Goal: Task Accomplishment & Management: Complete application form

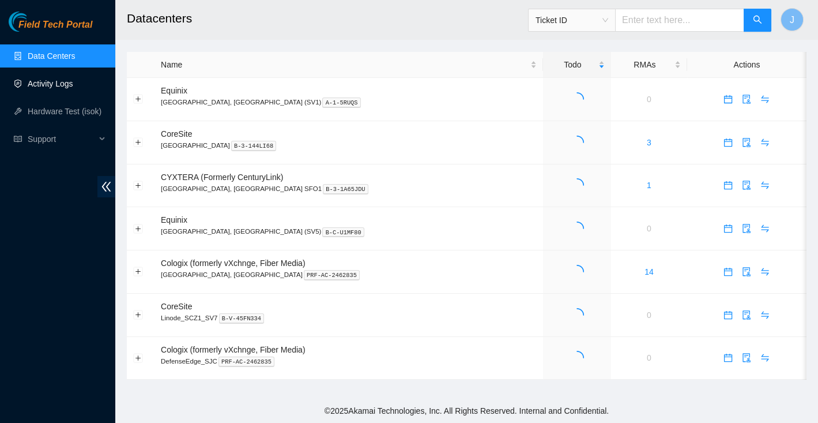
click at [55, 82] on link "Activity Logs" at bounding box center [51, 83] width 46 height 9
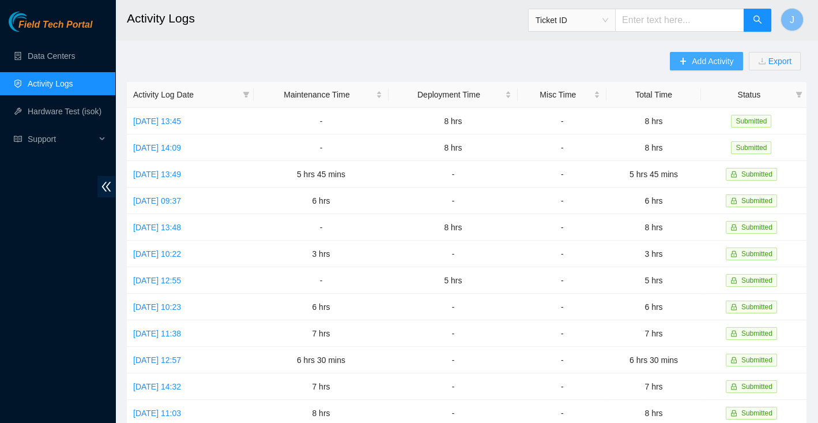
click at [702, 58] on span "Add Activity" at bounding box center [713, 61] width 42 height 13
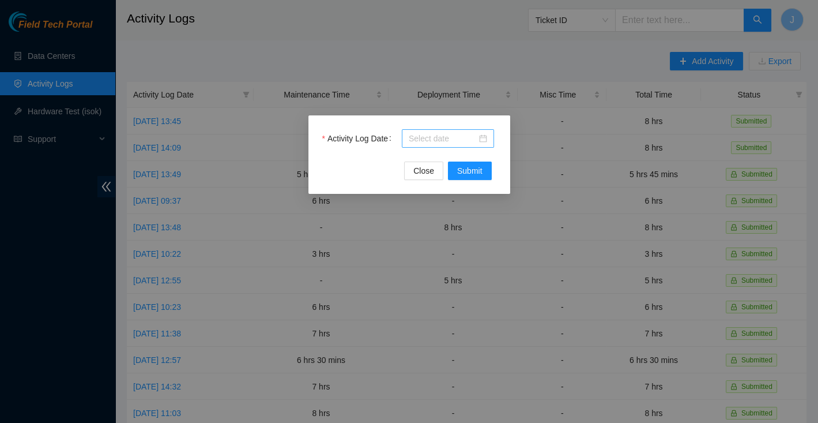
click at [458, 136] on input "Activity Log Date" at bounding box center [443, 138] width 68 height 13
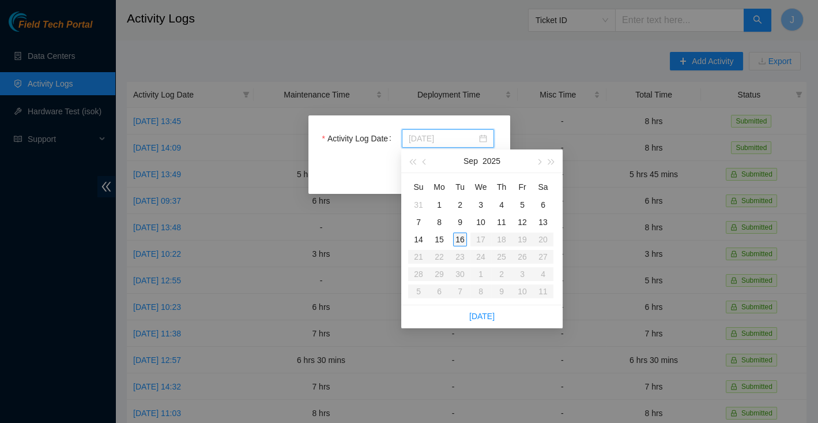
type input "2025-09-12"
type input "2025-09-16"
click at [466, 237] on div "16" at bounding box center [460, 239] width 14 height 14
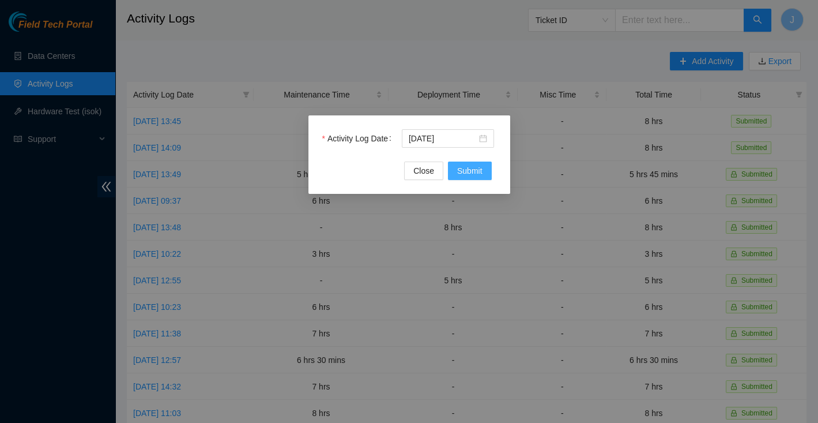
click at [469, 174] on span "Submit" at bounding box center [469, 170] width 25 height 13
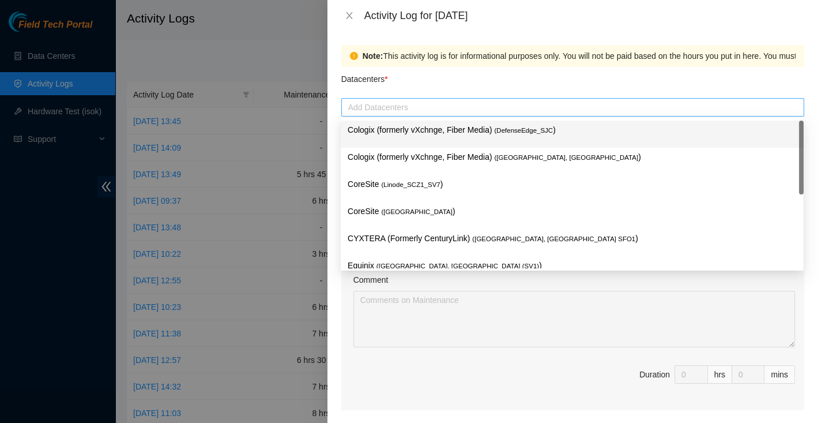
click at [425, 115] on div "Add Datacenters" at bounding box center [572, 107] width 463 height 18
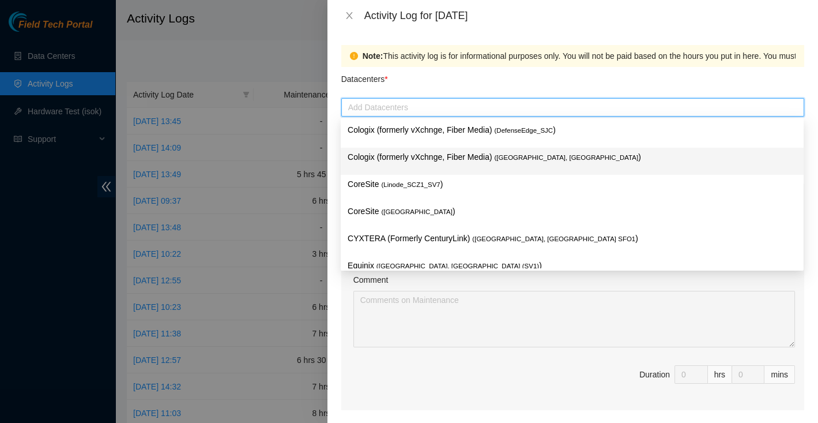
click at [435, 157] on p "Cologix (formerly vXchnge, Fiber Media) ( Santa Clara, CA )" at bounding box center [572, 156] width 449 height 13
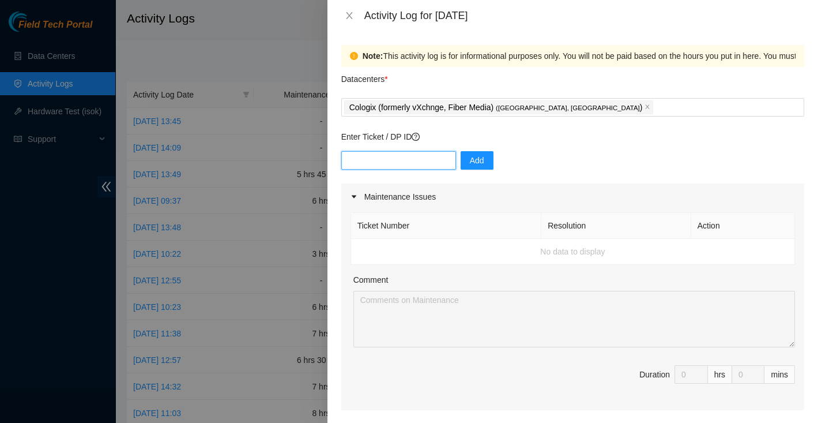
click at [393, 158] on input "text" at bounding box center [398, 160] width 115 height 18
paste input "DP82680"
type input "DP82680"
click at [470, 164] on span "Add" at bounding box center [477, 160] width 14 height 13
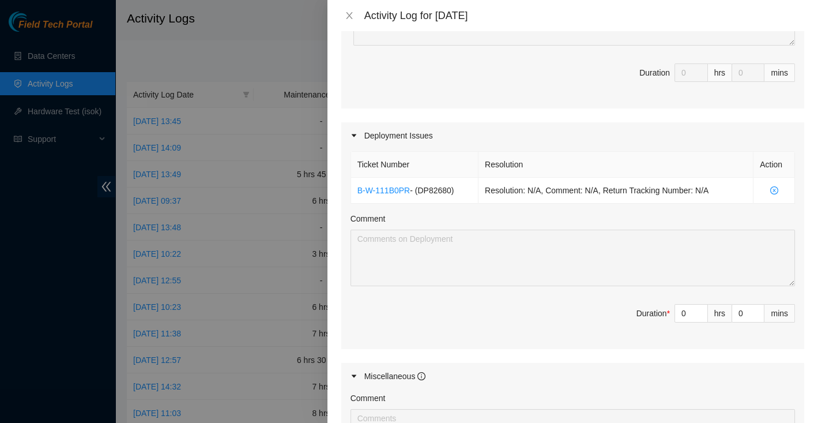
scroll to position [303, 0]
click at [688, 311] on input "0" at bounding box center [691, 311] width 32 height 17
type input "8"
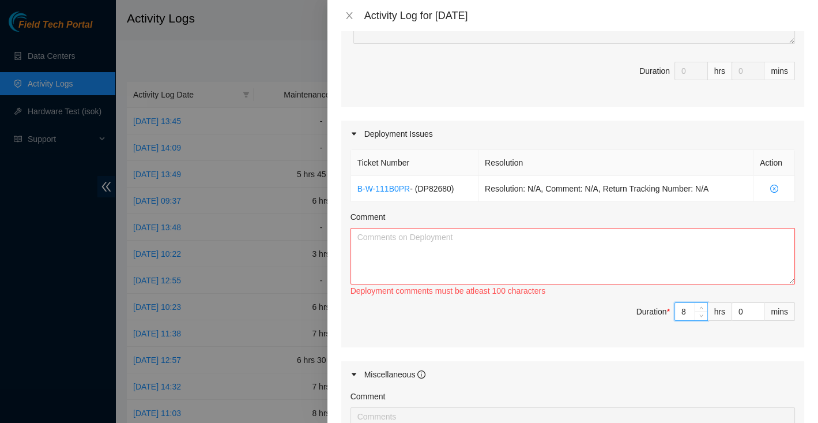
type input "8"
click at [44, 226] on div at bounding box center [409, 211] width 818 height 423
click at [521, 257] on textarea "Comment" at bounding box center [573, 256] width 445 height 57
paste textarea "- PDU’s connected power chords to all machine servers - The following are also …"
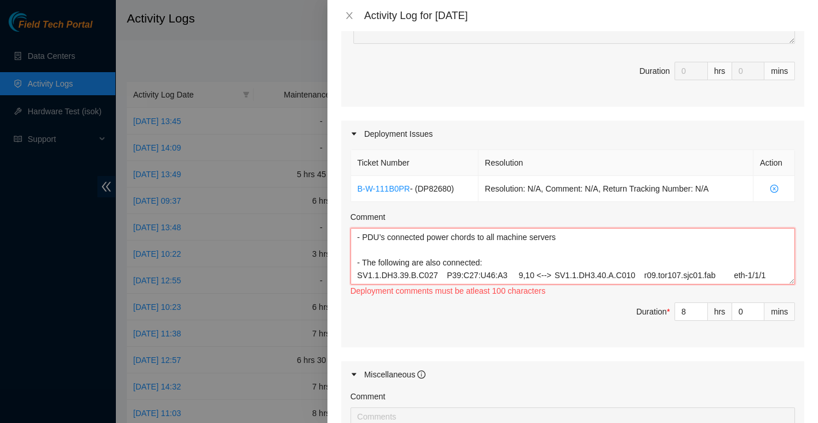
scroll to position [97, 0]
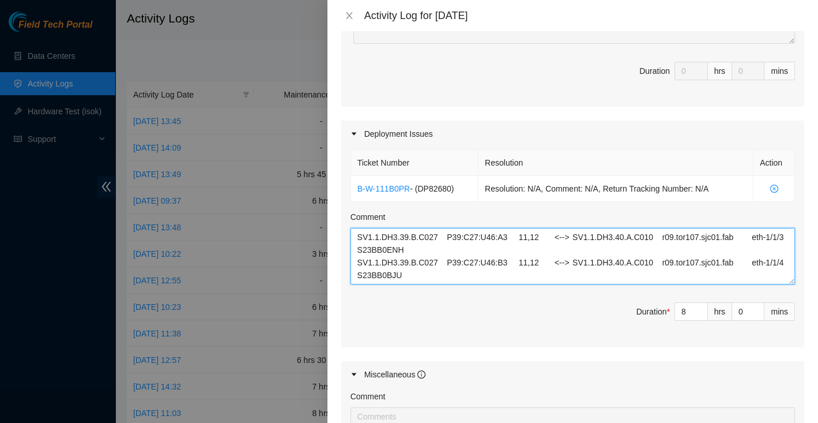
click at [511, 254] on textarea "- PDU’s connected power chords to all machine servers - The following are also …" at bounding box center [573, 256] width 445 height 57
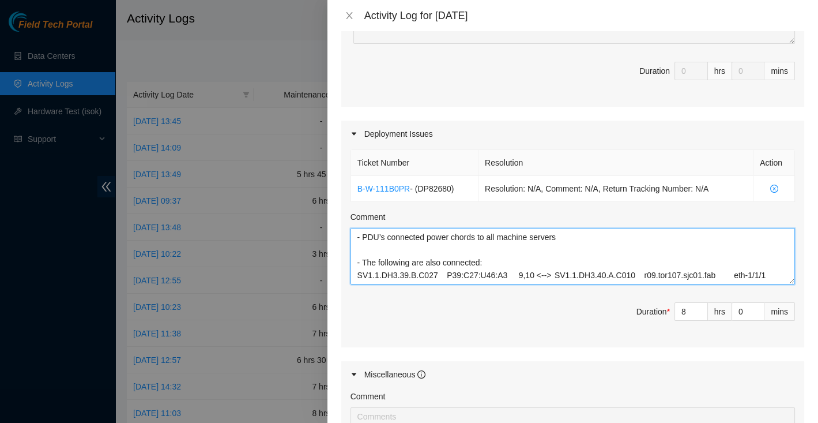
click at [387, 231] on textarea "- PDU’s connected power chords to all machine servers - The following are also …" at bounding box center [573, 256] width 445 height 57
type textarea "- PDU’s mounted and connected power chords to all machine servers - The followi…"
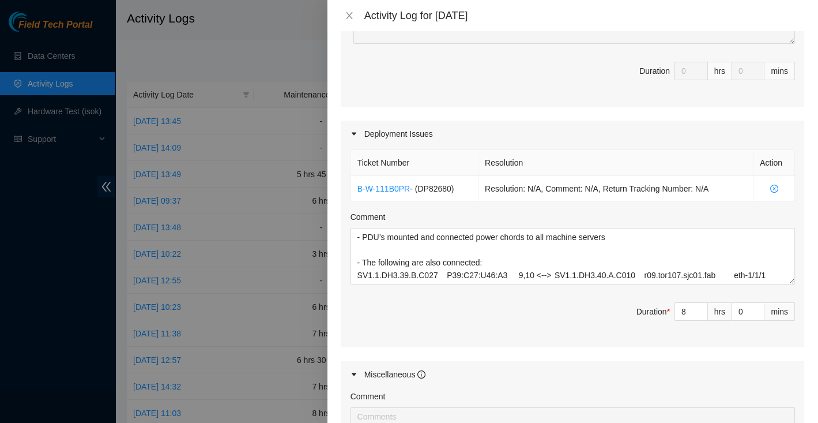
click at [547, 311] on span "Duration * 8 hrs 0 mins" at bounding box center [573, 318] width 445 height 32
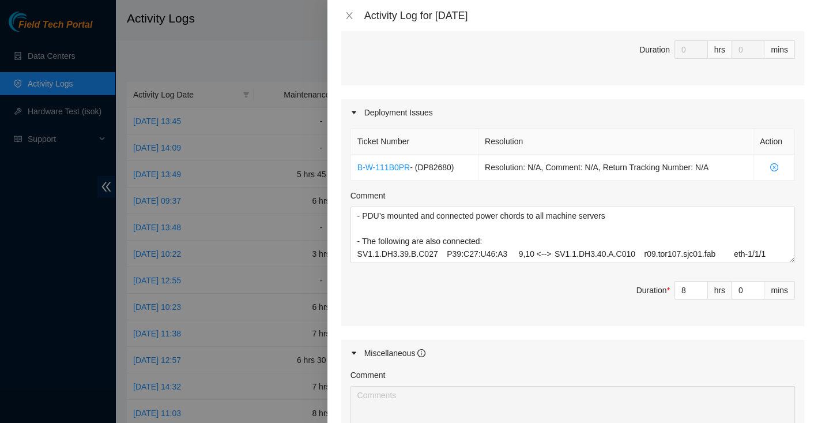
scroll to position [525, 0]
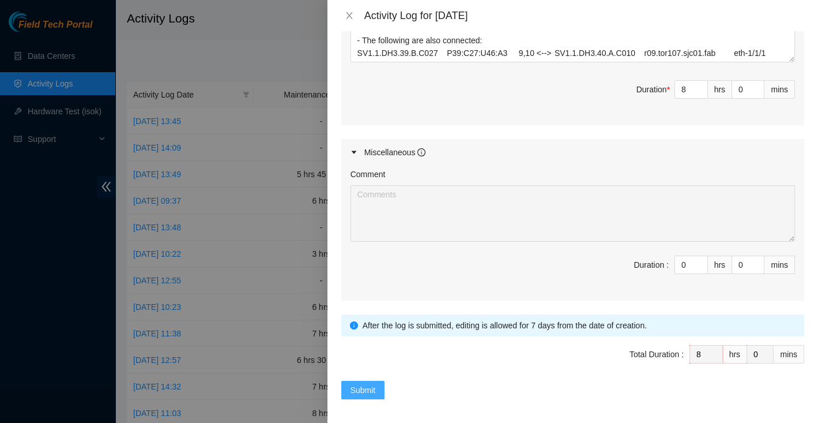
click at [376, 389] on button "Submit" at bounding box center [363, 390] width 44 height 18
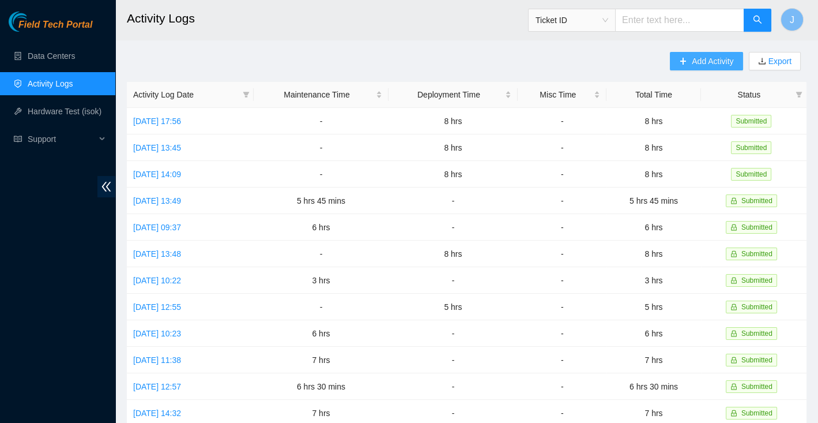
click at [710, 64] on span "Add Activity" at bounding box center [713, 61] width 42 height 13
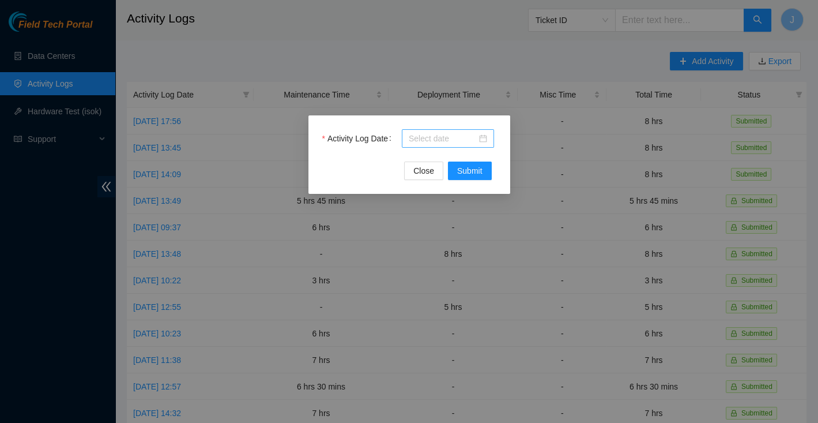
click at [464, 140] on input "Activity Log Date" at bounding box center [443, 138] width 68 height 13
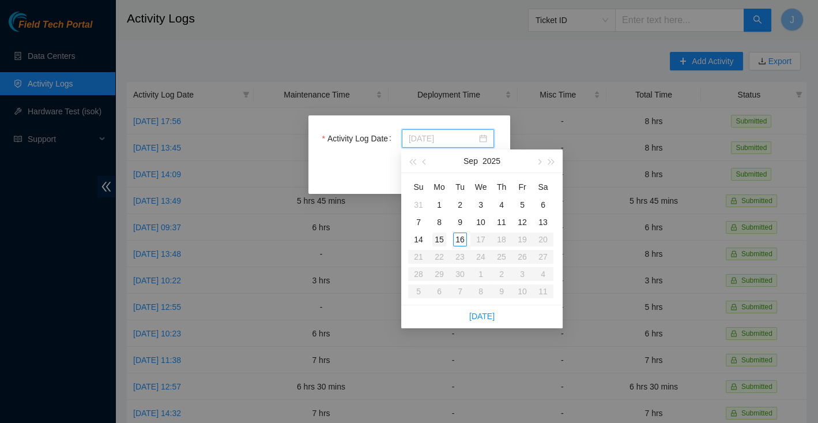
type input "2025-09-15"
click at [443, 236] on div "15" at bounding box center [439, 239] width 14 height 14
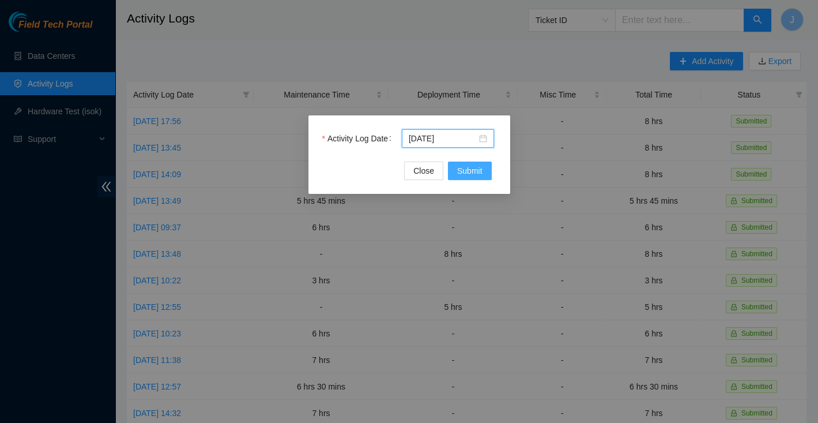
click at [461, 169] on span "Submit" at bounding box center [469, 170] width 25 height 13
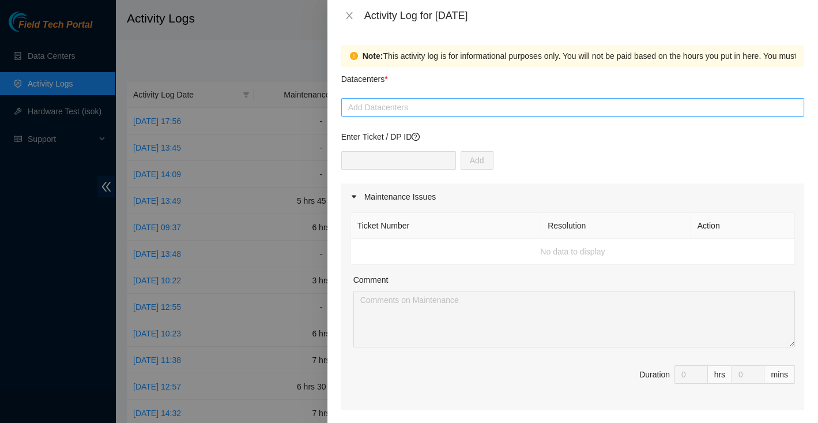
click at [494, 101] on div at bounding box center [572, 107] width 457 height 14
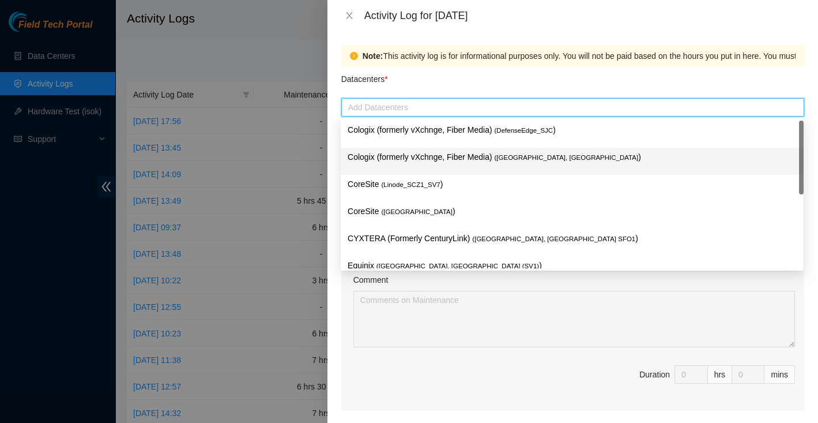
click at [486, 154] on p "Cologix (formerly vXchnge, Fiber Media) ( Santa Clara, CA )" at bounding box center [572, 156] width 449 height 13
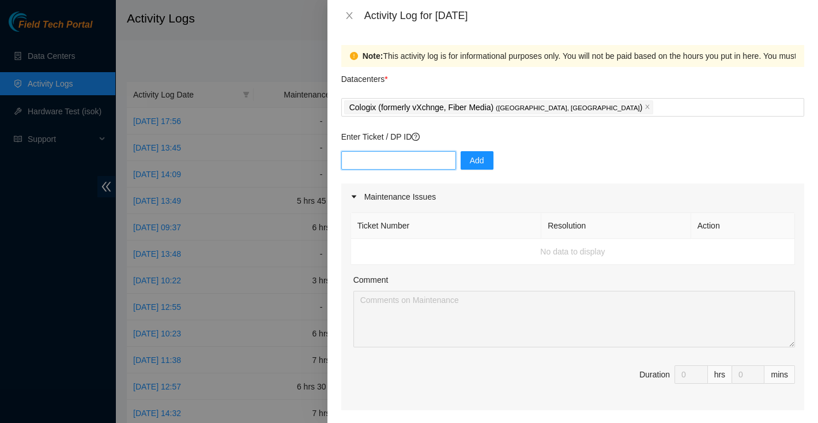
click at [386, 156] on input "text" at bounding box center [398, 160] width 115 height 18
paste input "DP82680"
type input "DP82680"
click at [471, 160] on button "Add" at bounding box center [477, 160] width 33 height 18
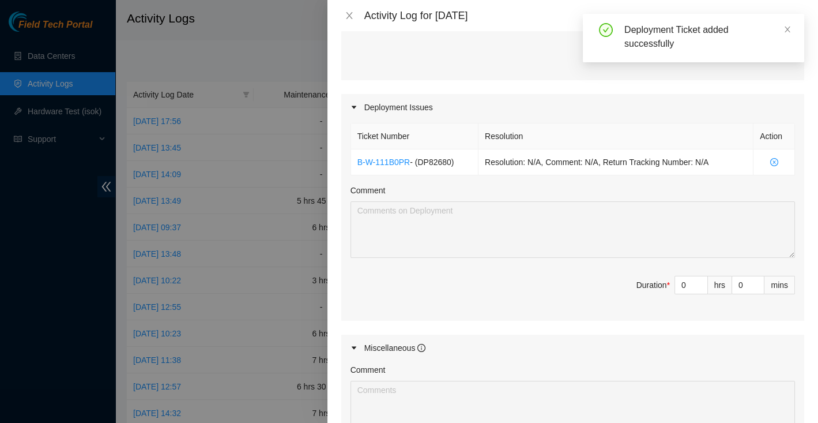
scroll to position [338, 0]
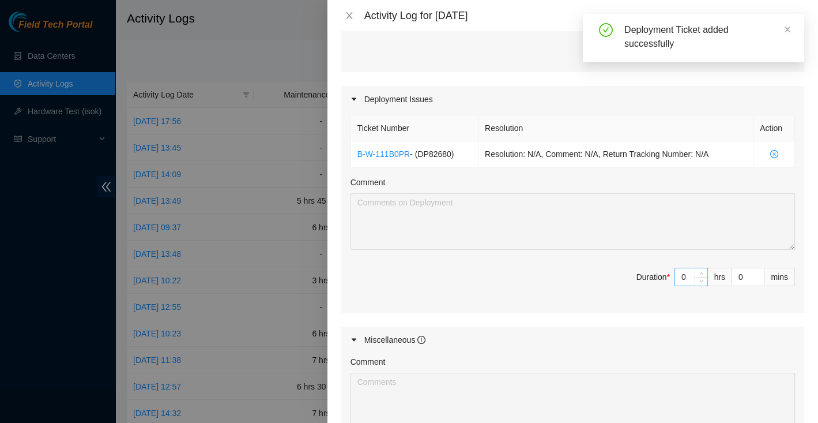
click at [693, 273] on input "0" at bounding box center [691, 276] width 32 height 17
type input "8"
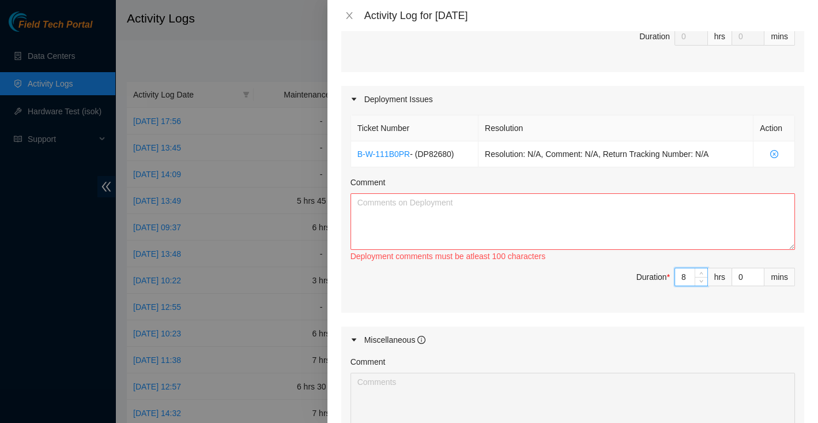
type input "8"
click at [401, 195] on textarea "Comment" at bounding box center [573, 221] width 445 height 57
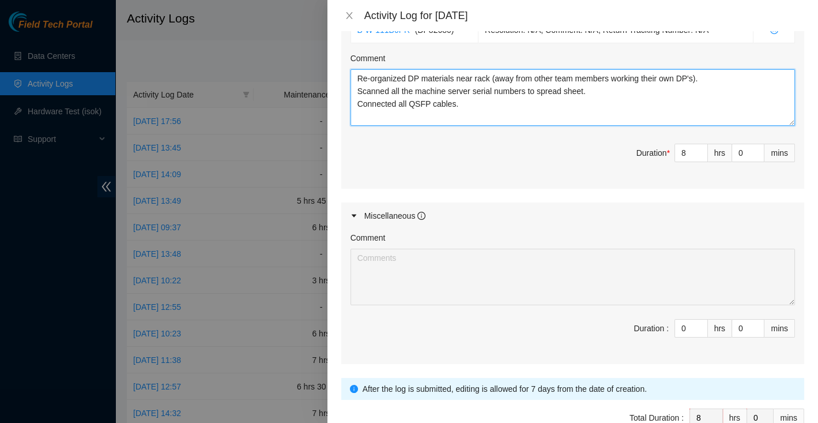
scroll to position [525, 0]
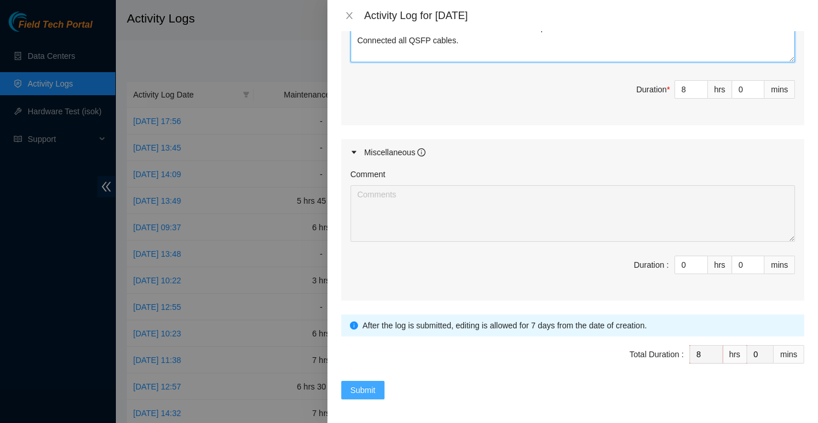
type textarea "Re-organized DP materials near rack (away from other team members working their…"
click at [359, 386] on span "Submit" at bounding box center [363, 389] width 25 height 13
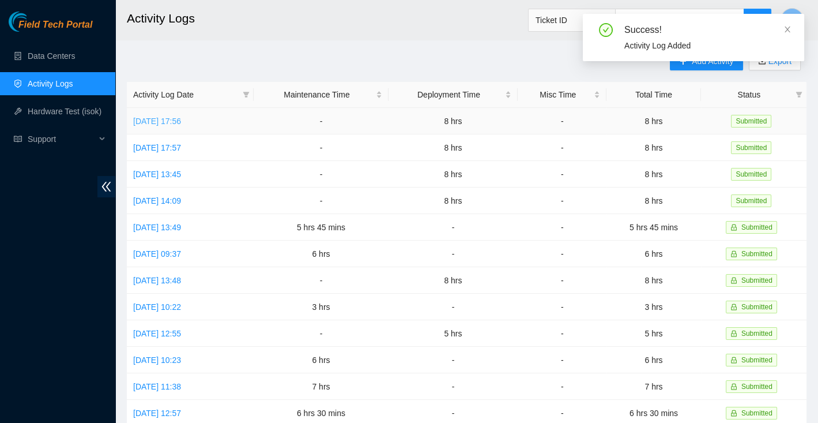
click at [181, 121] on link "Tue, 16 Sep 2025 17:56" at bounding box center [157, 120] width 48 height 9
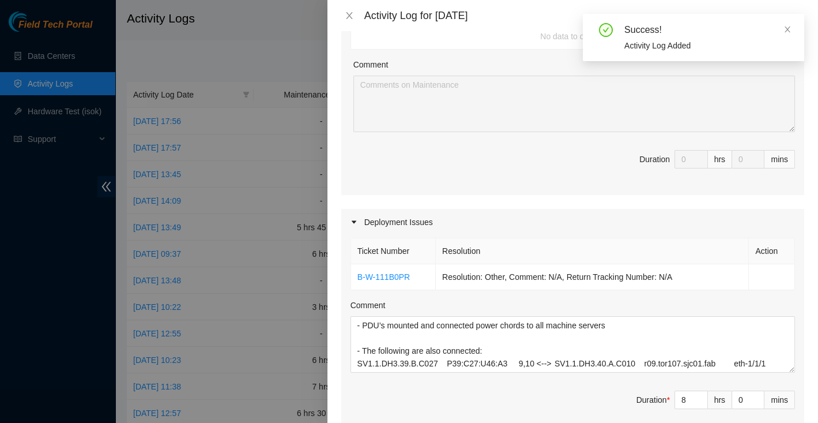
scroll to position [326, 0]
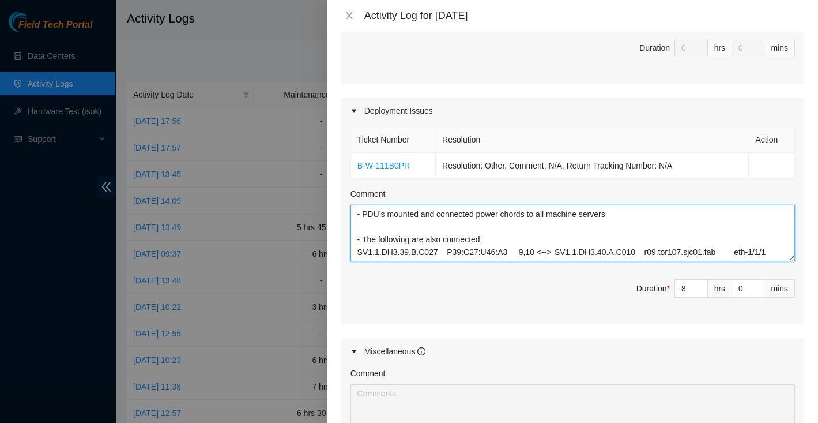
click at [363, 209] on textarea "- PDU’s mounted and connected power chords to all machine servers - The followi…" at bounding box center [573, 233] width 445 height 57
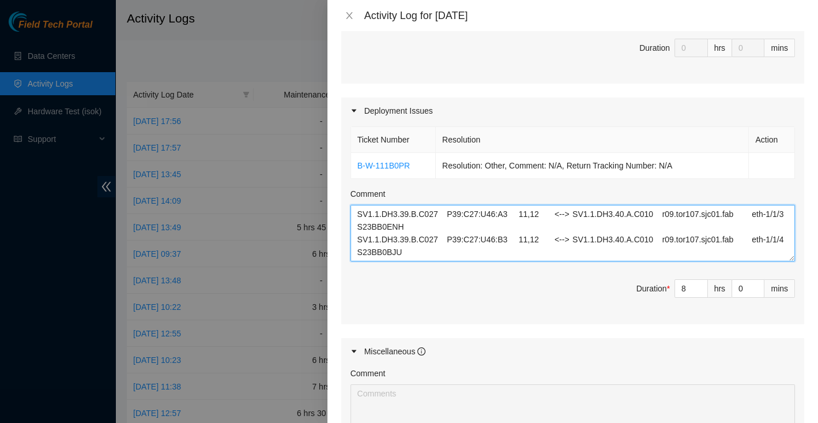
click at [477, 238] on textarea "- PDU’s mounted and connected power chords to all machine servers - The followi…" at bounding box center [573, 233] width 445 height 57
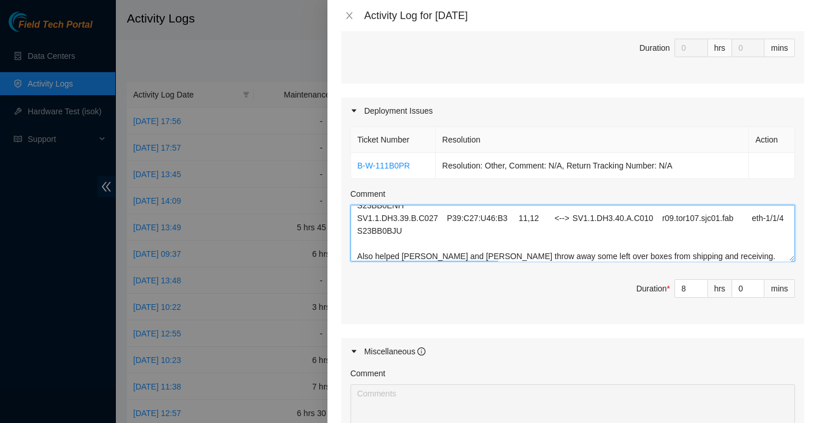
click at [627, 249] on textarea "- PDU’s mounted and connected power chords to all machine servers - The followi…" at bounding box center [573, 233] width 445 height 57
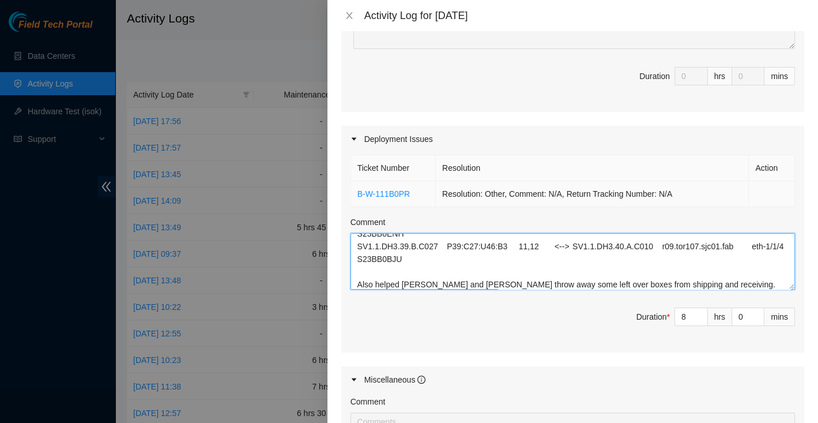
scroll to position [525, 0]
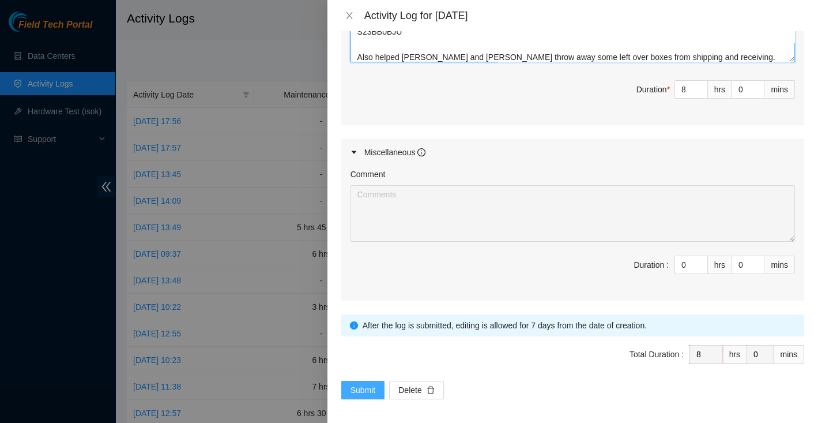
type textarea "- PDU’s mounted and connected power chords to all machine servers - The followi…"
click at [363, 386] on span "Submit" at bounding box center [363, 389] width 25 height 13
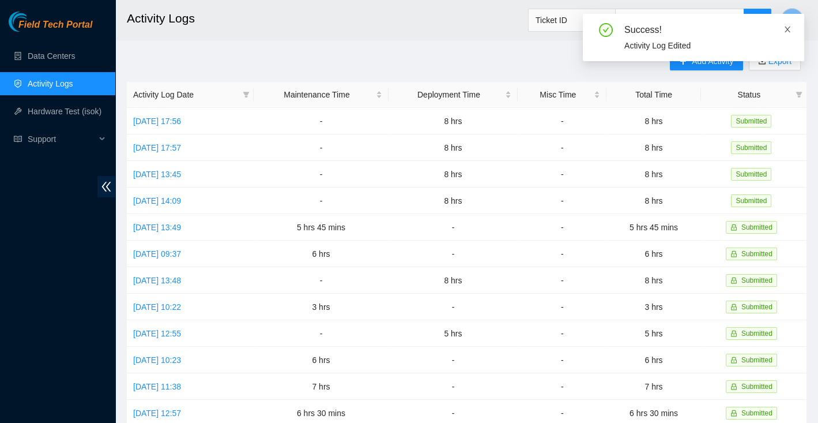
click at [787, 29] on icon "close" at bounding box center [788, 30] width 6 height 6
